Goal: Information Seeking & Learning: Learn about a topic

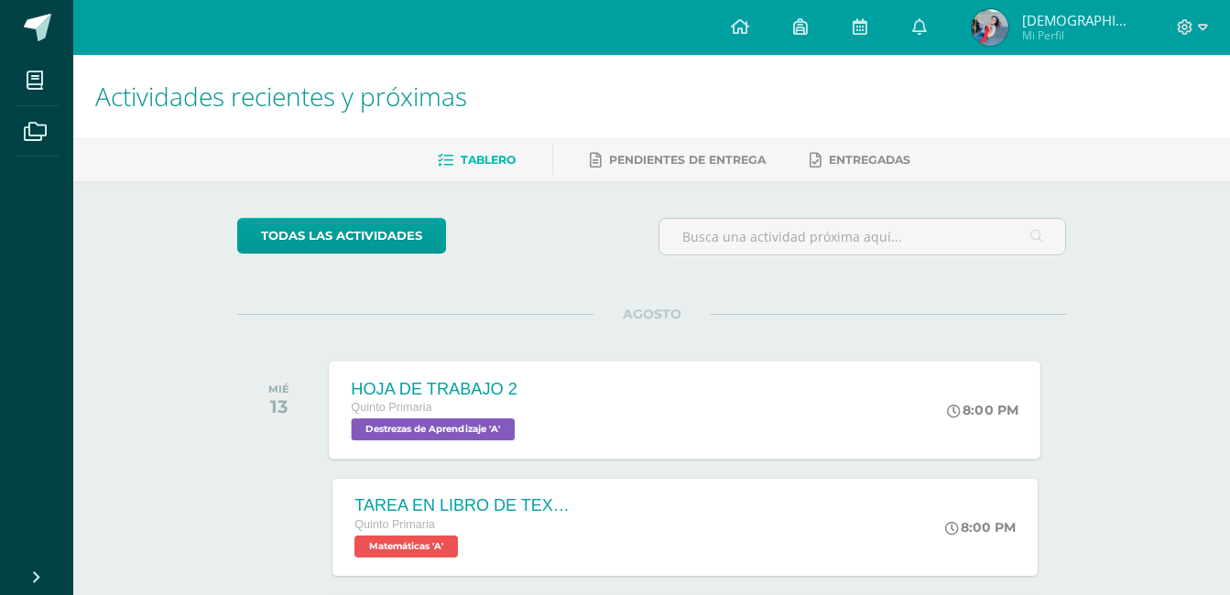
click at [479, 428] on span "Destrezas de Aprendizaje 'A'" at bounding box center [434, 429] width 164 height 22
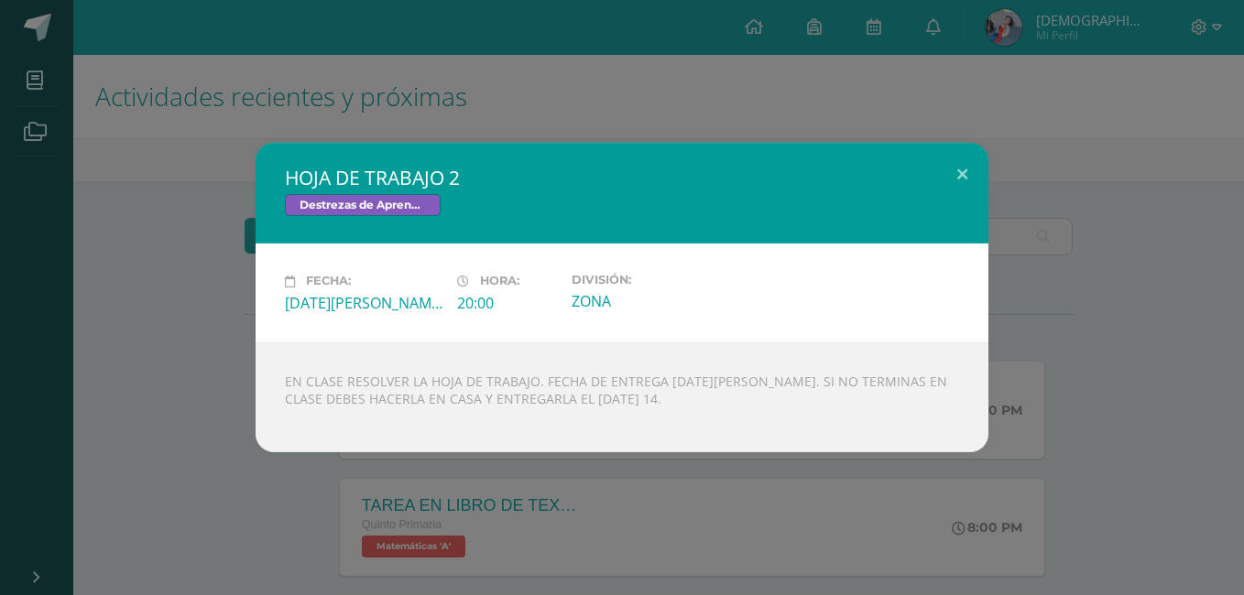
click at [209, 388] on div "HOJA DE TRABAJO 2 Destrezas de Aprendizaje Fecha: [DATE][PERSON_NAME] Hora: 20:…" at bounding box center [621, 297] width 1229 height 309
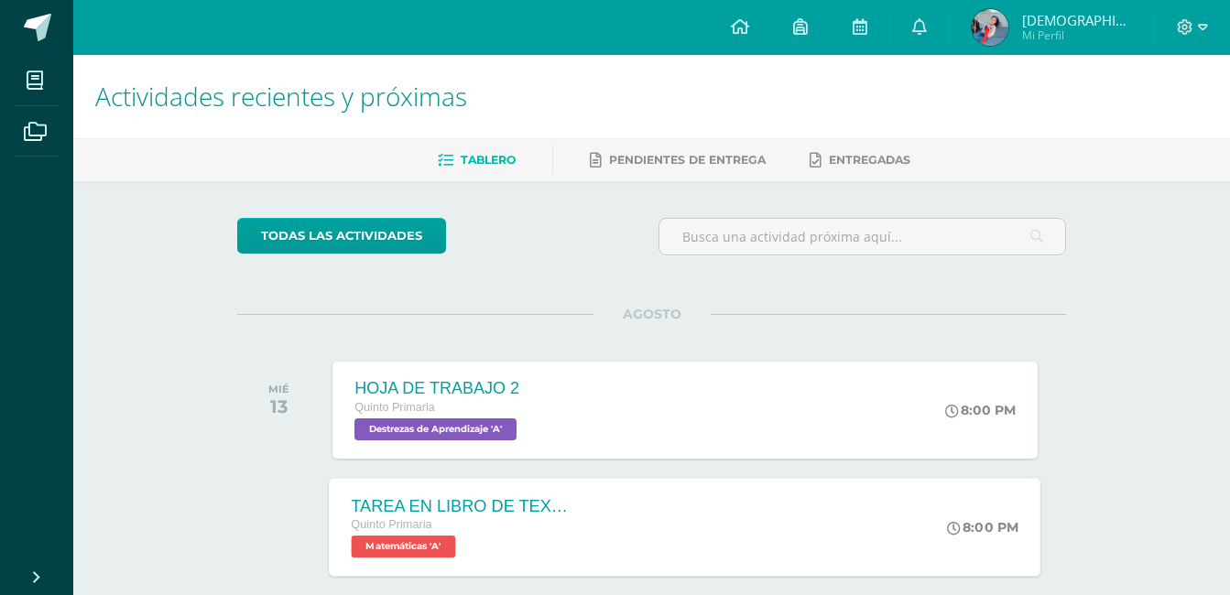
click at [414, 553] on span "Matemáticas 'A'" at bounding box center [404, 547] width 104 height 22
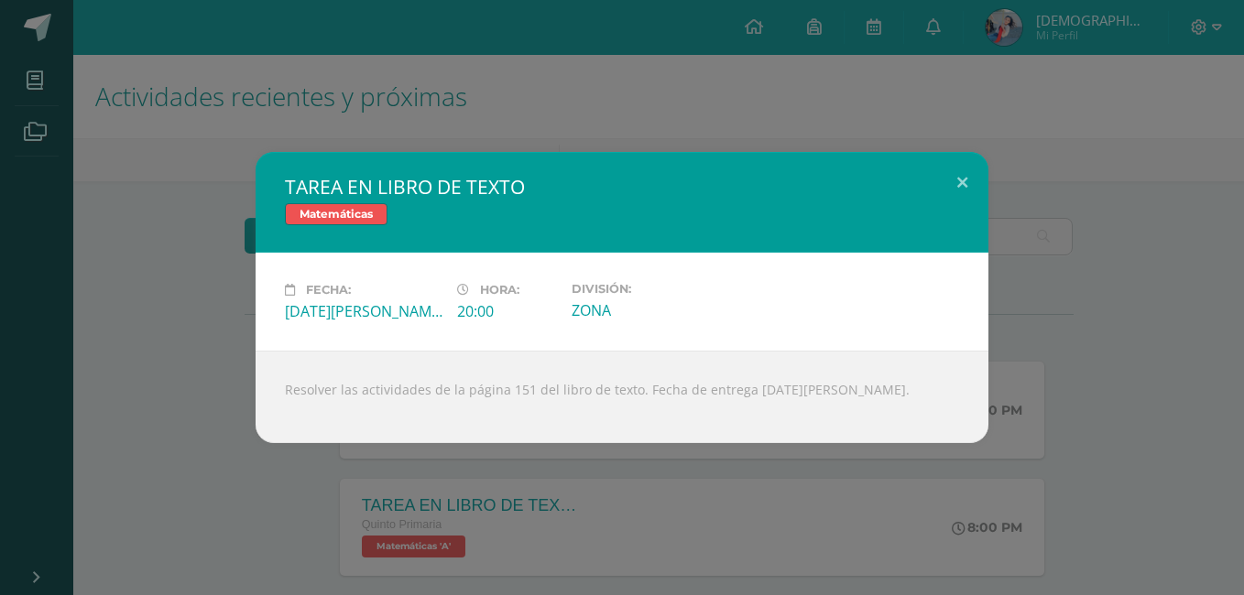
click at [221, 497] on div "TAREA EN LIBRO DE TEXTO Matemáticas Fecha: [DATE][PERSON_NAME] Hora: 20:00 Divi…" at bounding box center [622, 297] width 1244 height 595
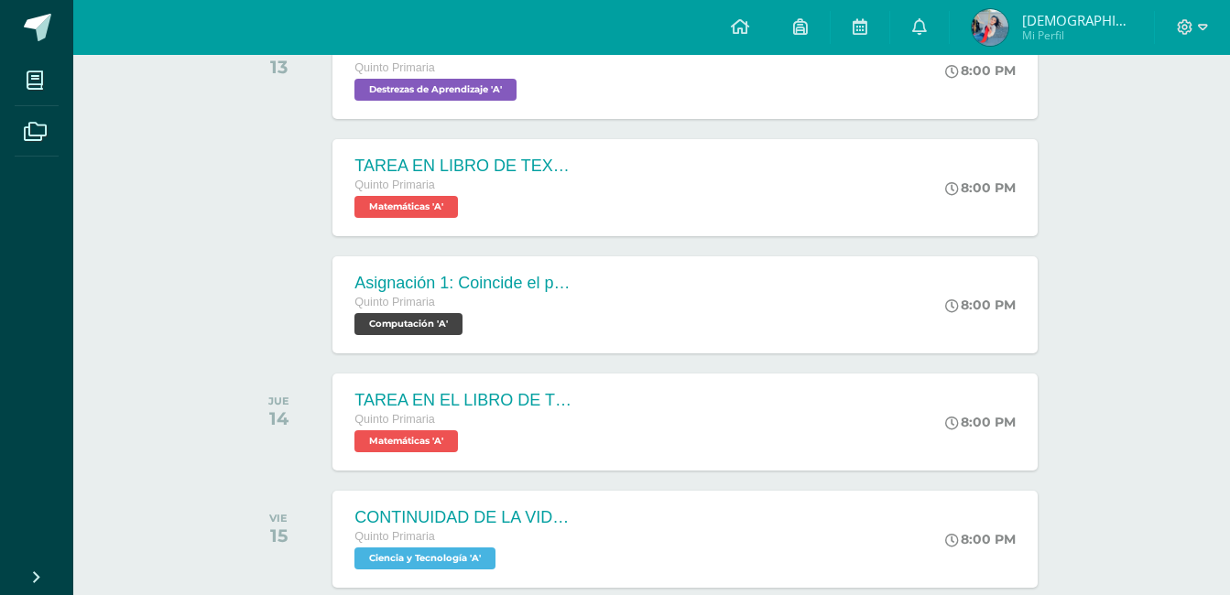
scroll to position [366, 0]
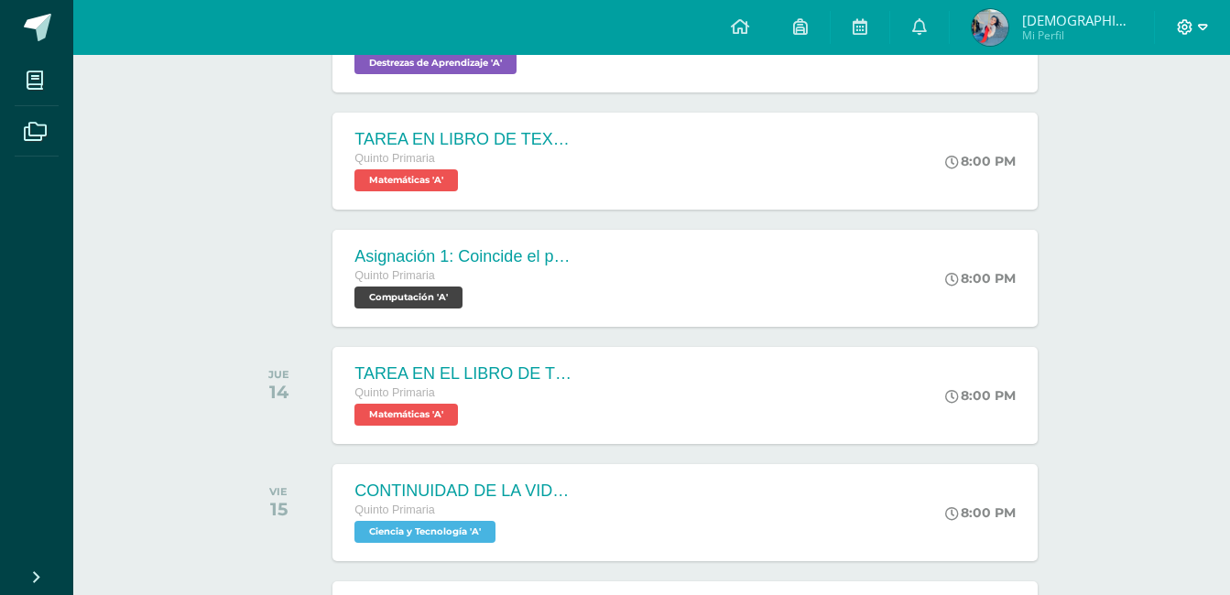
click at [1197, 26] on span at bounding box center [1192, 27] width 31 height 20
click at [1142, 133] on span "Cerrar sesión" at bounding box center [1144, 124] width 82 height 17
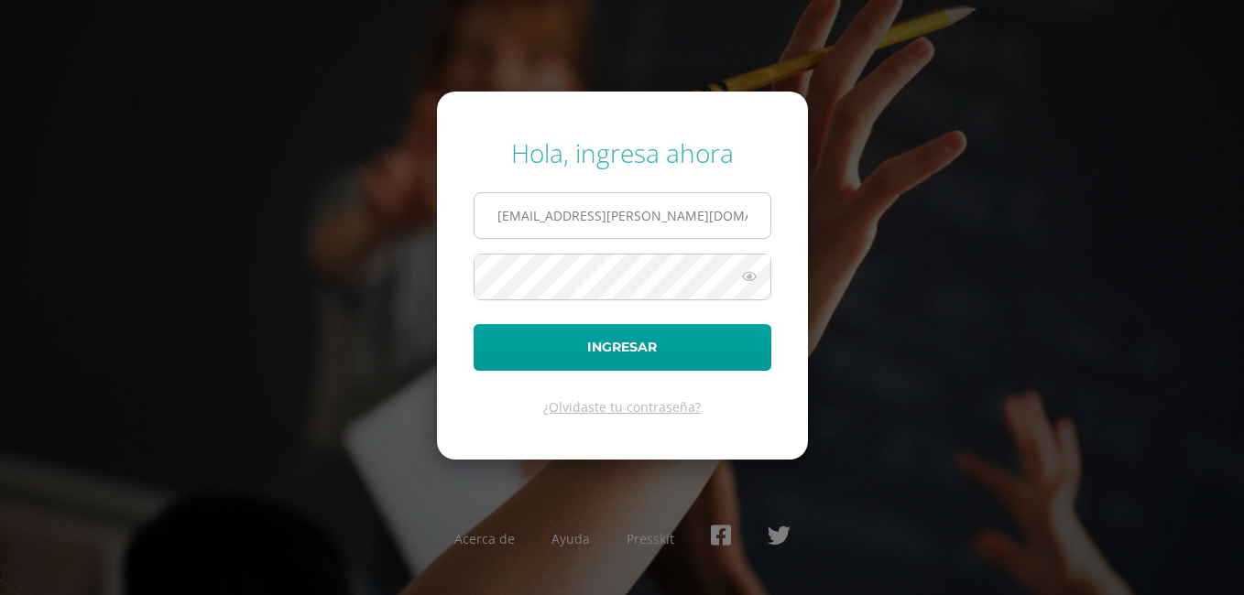
click at [543, 218] on input "2024016@fatima.edoo.gt" at bounding box center [622, 215] width 296 height 45
click at [540, 215] on input "2024016@fatima.edoo.gt" at bounding box center [622, 215] width 296 height 45
type input "2024010@fatima.edoo.gt"
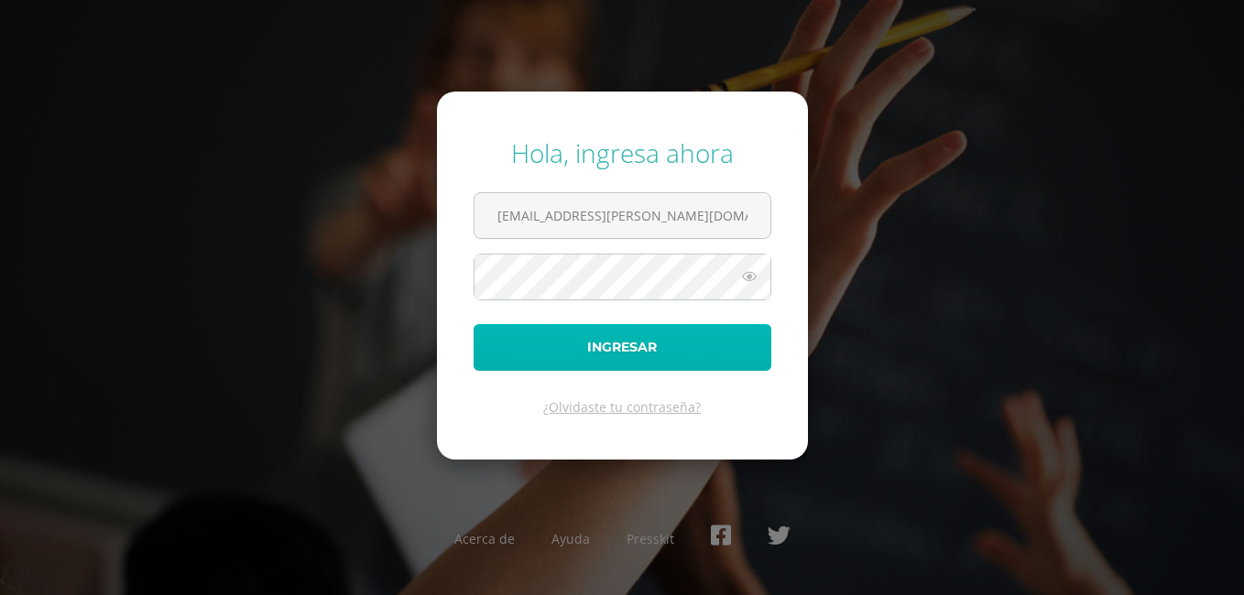
click at [569, 355] on button "Ingresar" at bounding box center [622, 347] width 298 height 47
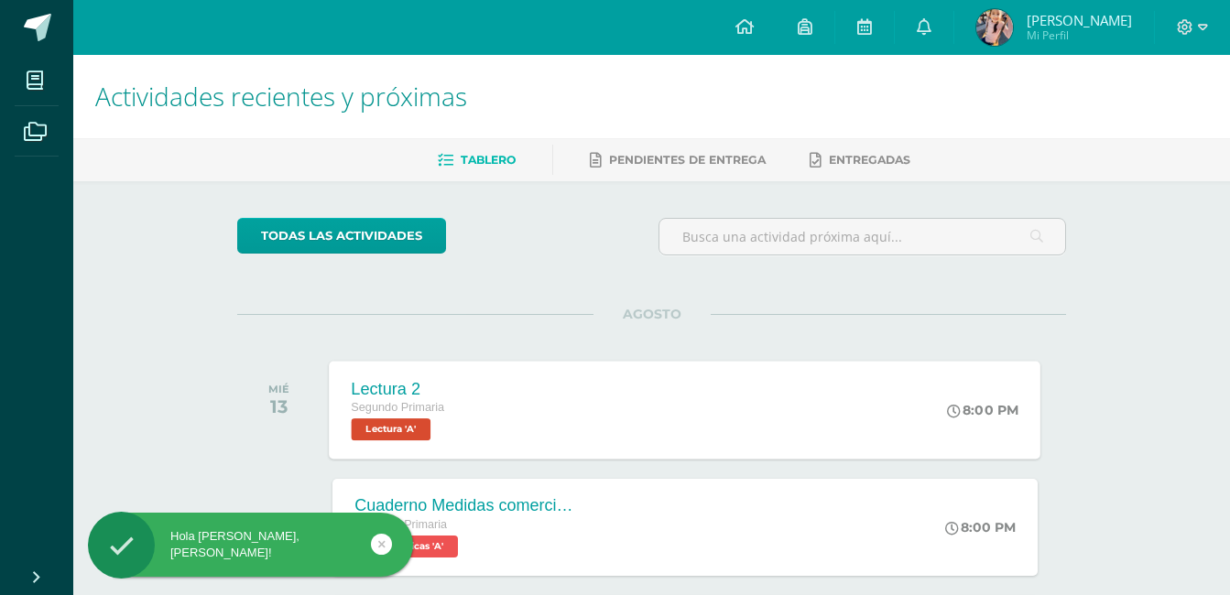
click at [405, 427] on span "Lectura 'A'" at bounding box center [392, 429] width 80 height 22
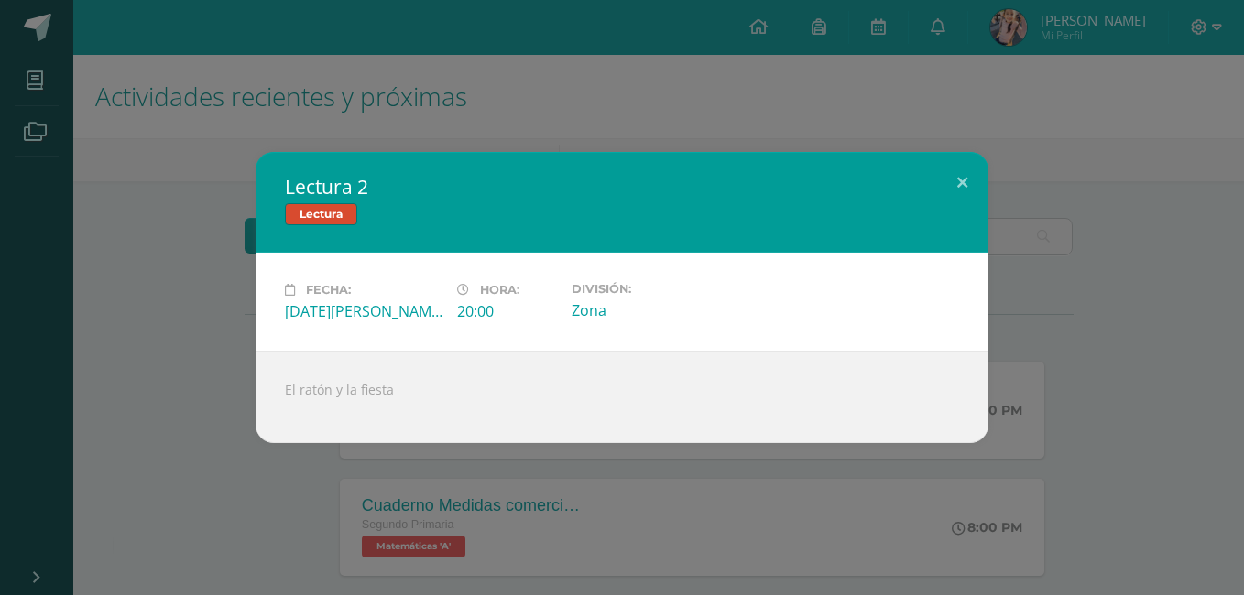
click at [52, 532] on div "Lectura 2 Lectura Fecha: [DATE][PERSON_NAME] Hora: 20:00 División: Zona" at bounding box center [622, 297] width 1244 height 595
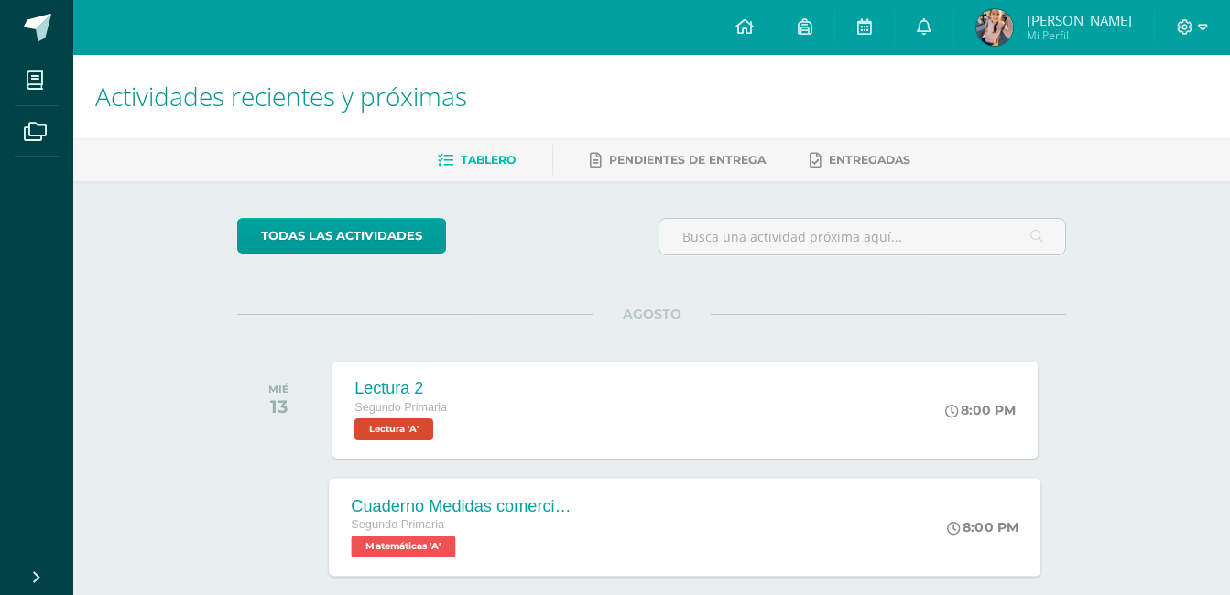
click at [413, 537] on span "Matemáticas 'A'" at bounding box center [404, 547] width 104 height 22
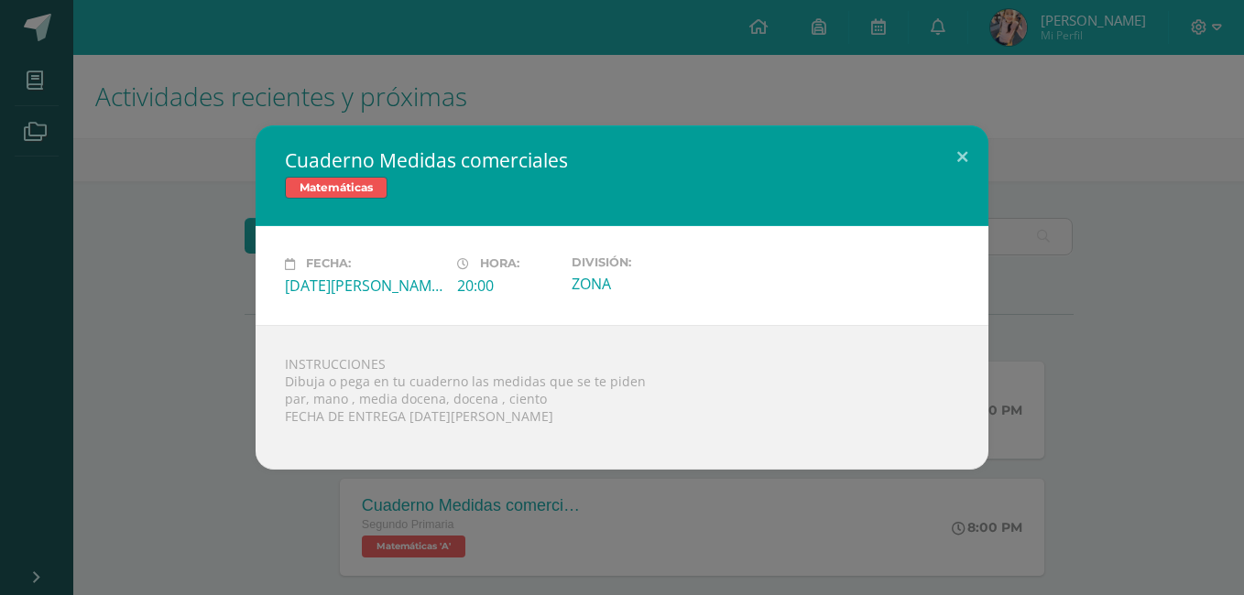
click at [263, 480] on div "Cuaderno Medidas comerciales Matemáticas Fecha: [DATE][PERSON_NAME] Hora: 20:00…" at bounding box center [622, 297] width 1244 height 595
